Goal: Find specific page/section: Find specific page/section

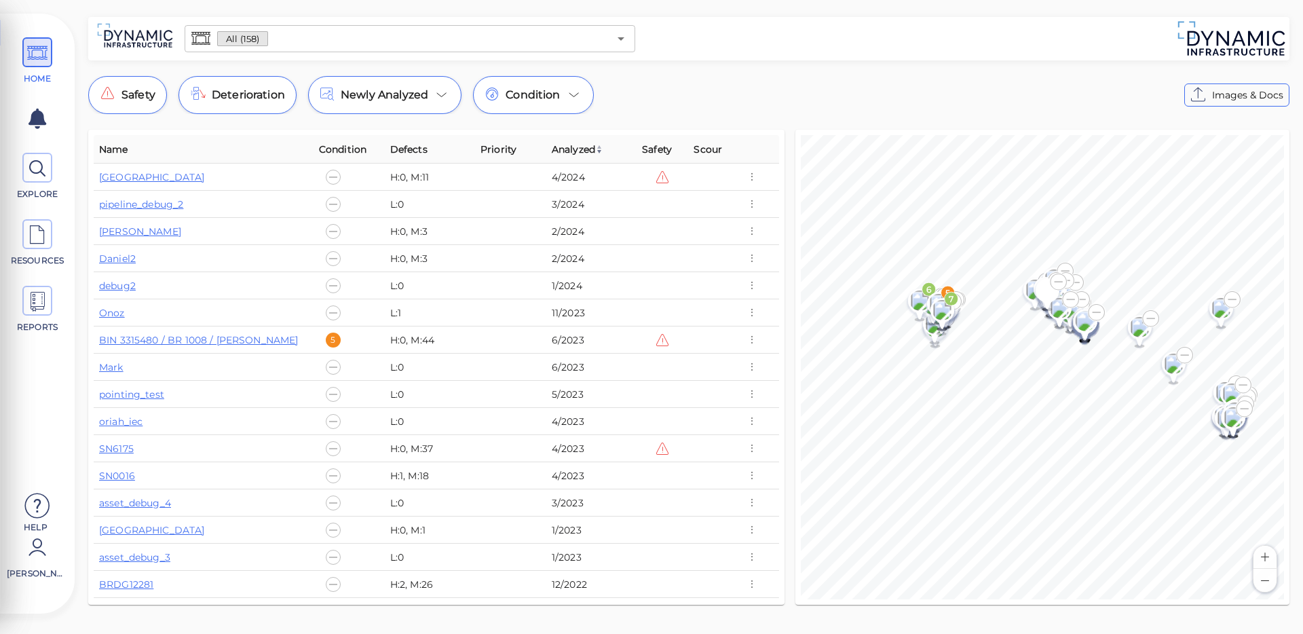
click at [790, 67] on div "All (158) ​ Safety Deterioration Newly Analyzed Condition Images & Docs Name Co…" at bounding box center [689, 315] width 1229 height 596
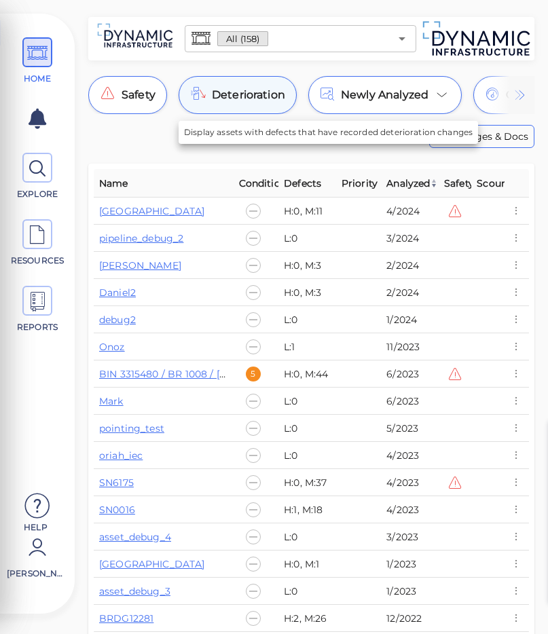
click at [245, 90] on span "Deterioration" at bounding box center [248, 95] width 73 height 16
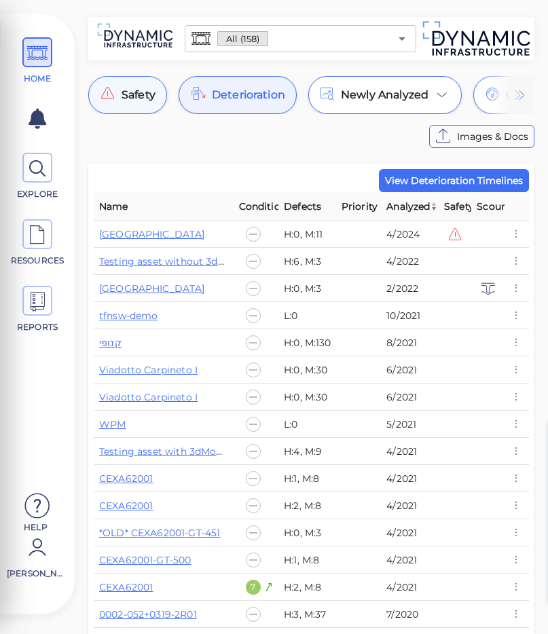
click at [134, 99] on span "Safety" at bounding box center [139, 95] width 34 height 16
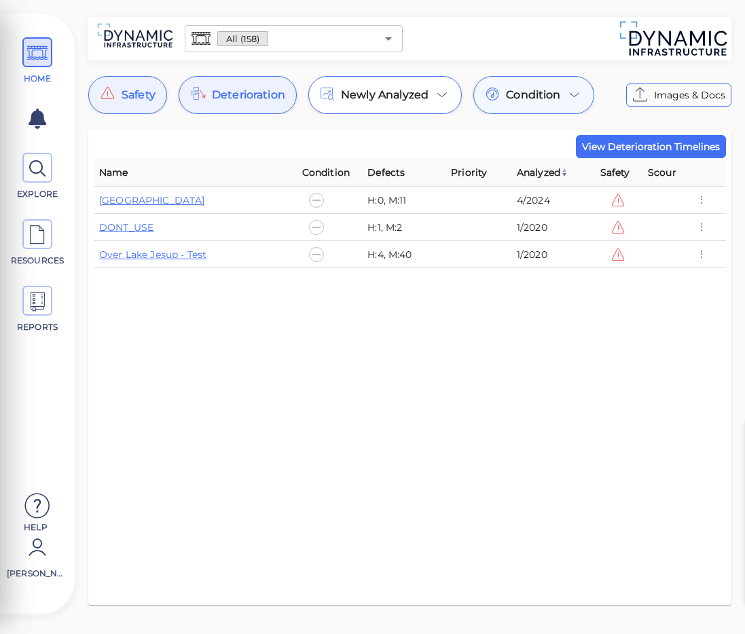
click at [573, 88] on icon at bounding box center [574, 95] width 16 height 16
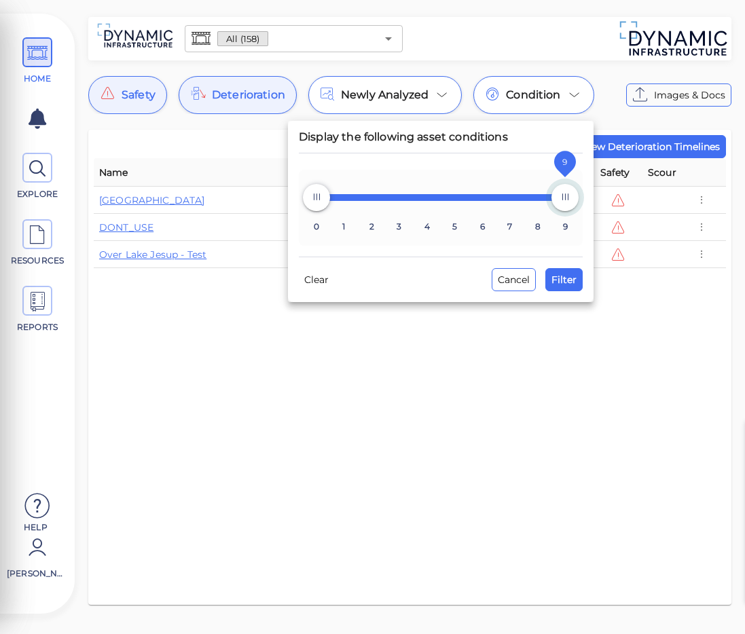
type input "8"
drag, startPoint x: 561, startPoint y: 190, endPoint x: 547, endPoint y: 191, distance: 14.3
click at [547, 191] on span "8" at bounding box center [537, 197] width 27 height 27
click at [573, 280] on span "Filter" at bounding box center [563, 280] width 25 height 16
